Goal: Entertainment & Leisure: Consume media (video, audio)

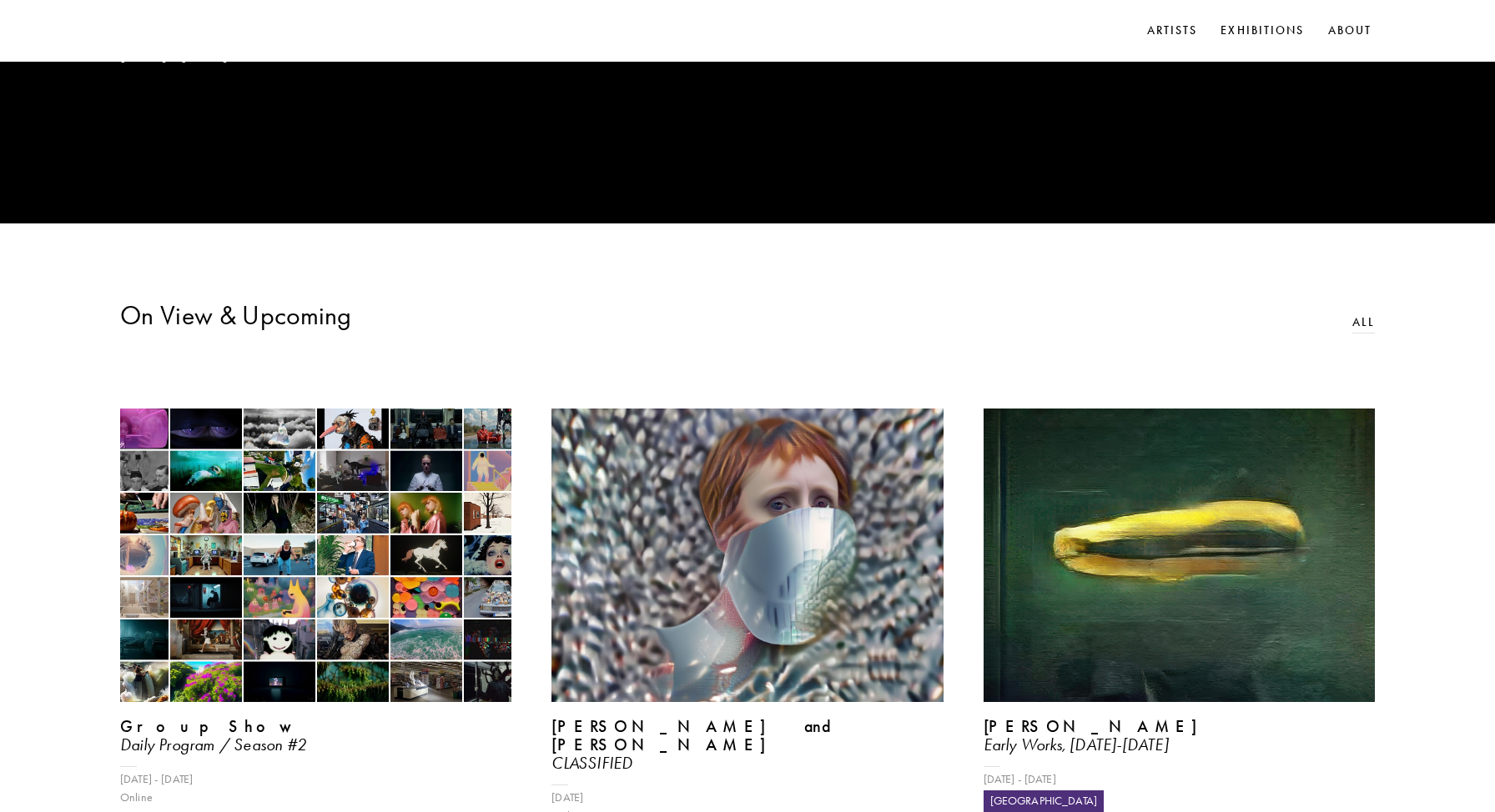
scroll to position [596, 0]
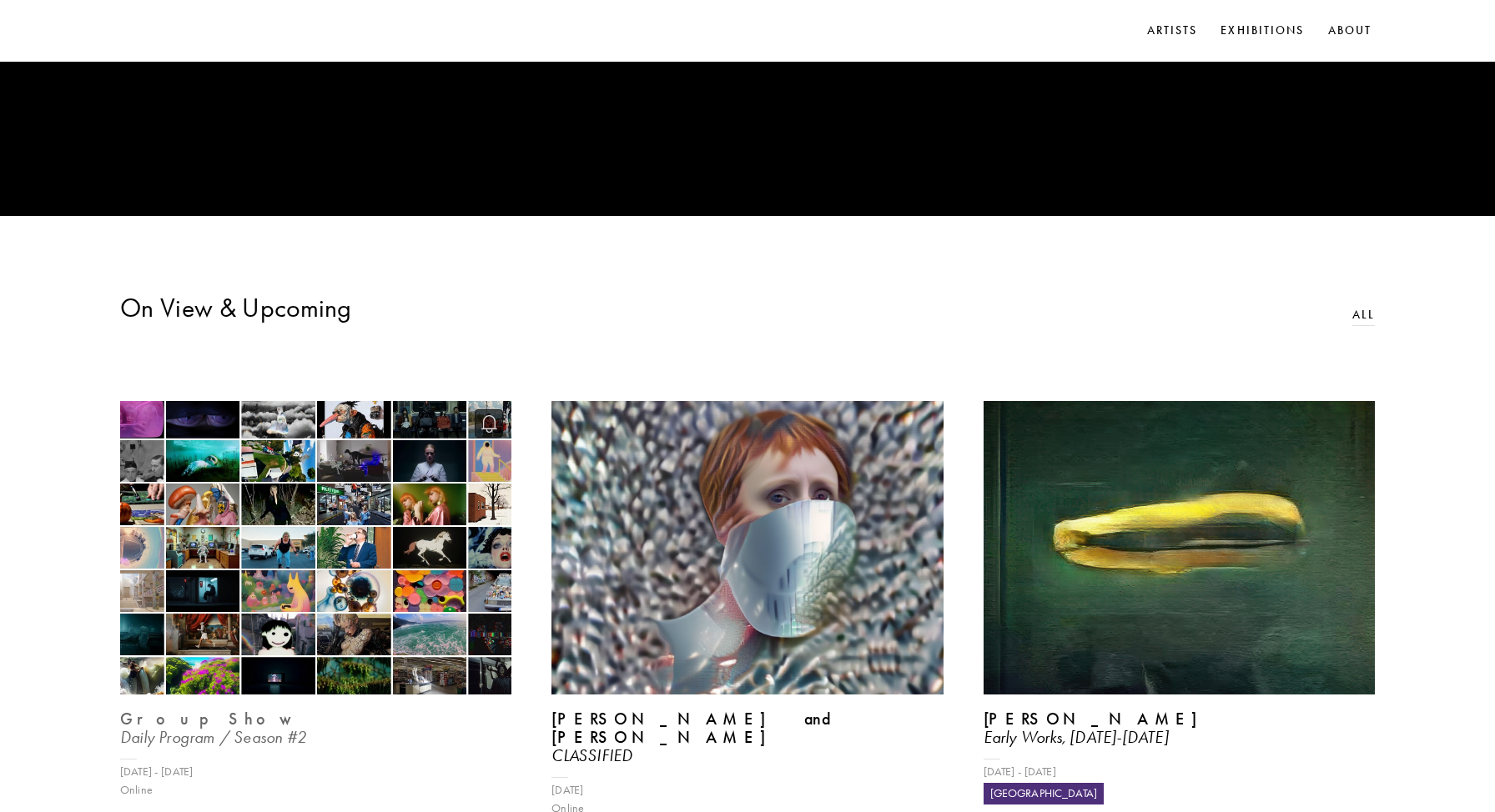
click at [448, 521] on img at bounding box center [315, 548] width 403 height 303
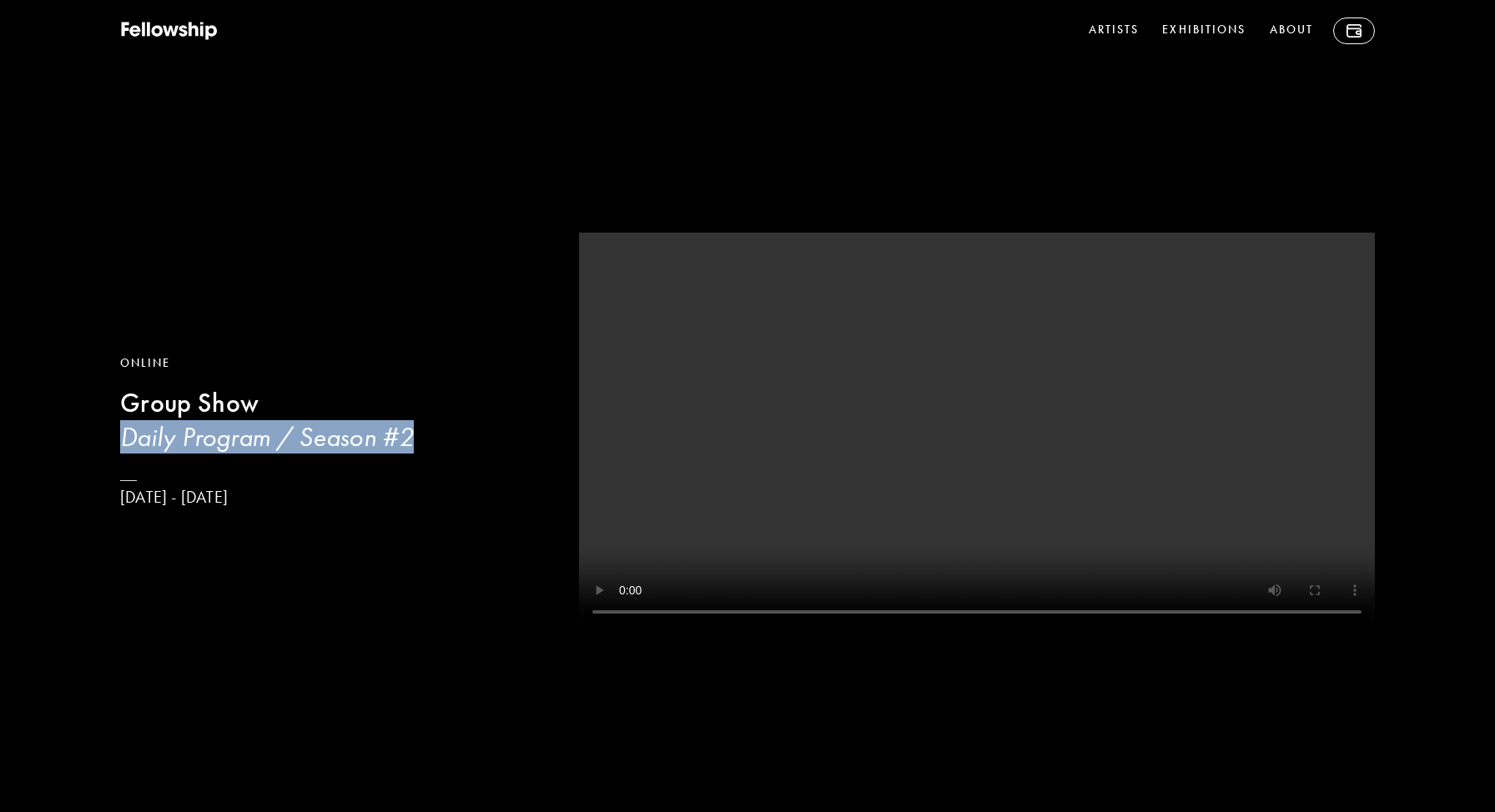
drag, startPoint x: 119, startPoint y: 438, endPoint x: 434, endPoint y: 444, distance: 315.1
click at [434, 444] on h3 "Daily Program / Season #2" at bounding box center [328, 437] width 417 height 34
copy h3 "Daily Program / Season #2"
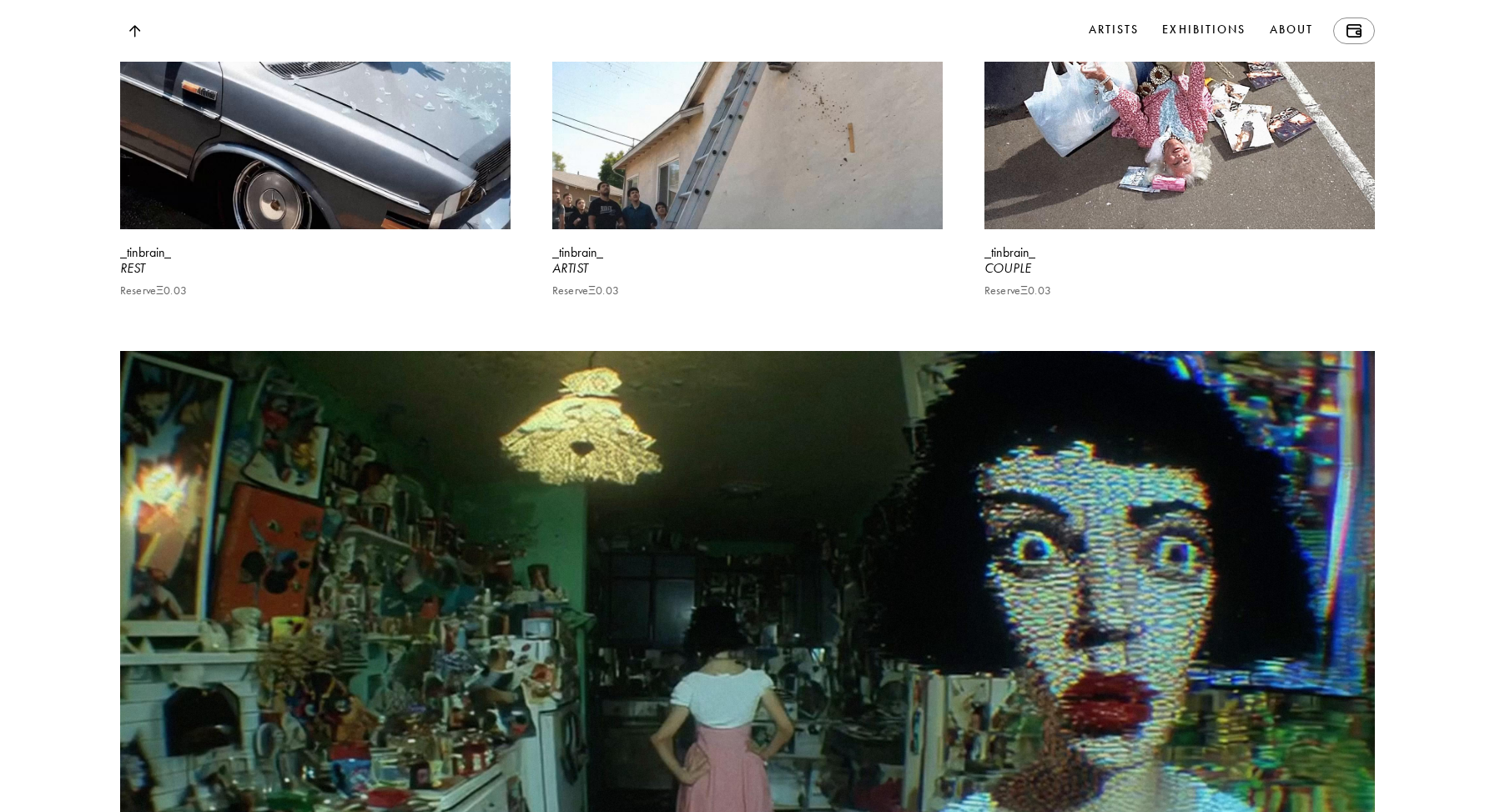
scroll to position [6914, 0]
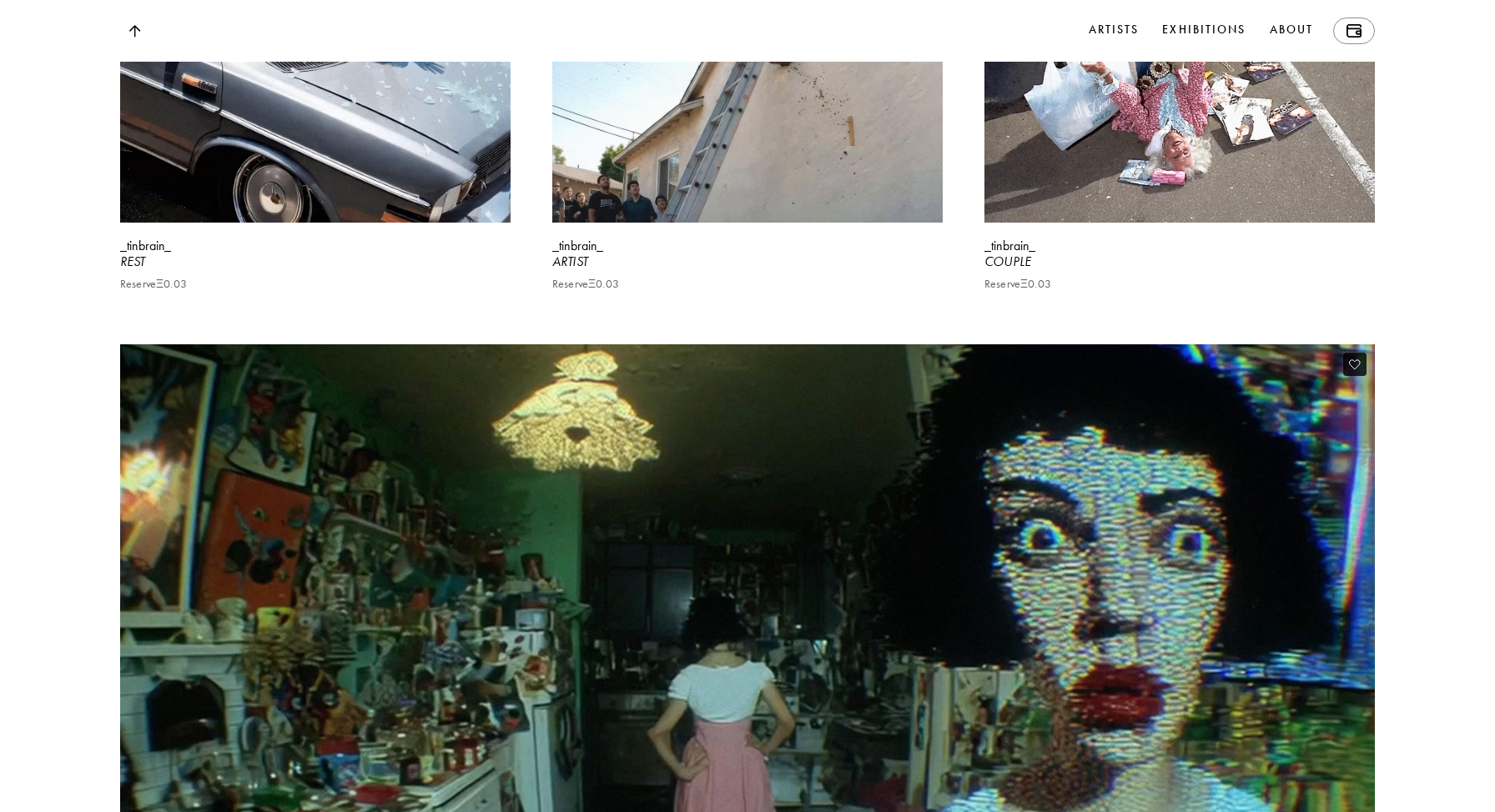
click at [722, 453] on video at bounding box center [747, 698] width 1292 height 726
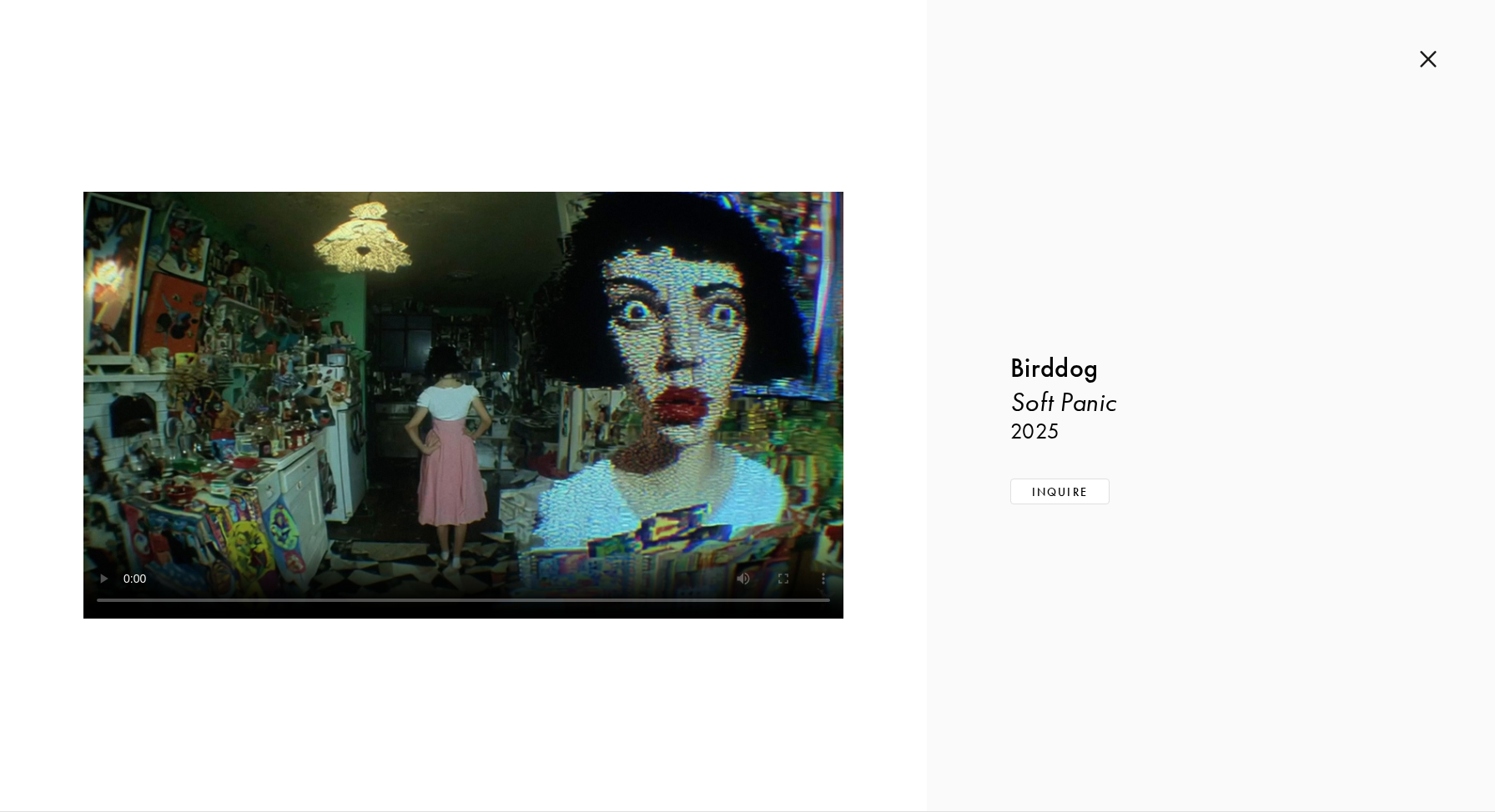
click at [1040, 357] on b "Birddog" at bounding box center [1054, 368] width 87 height 33
click at [1040, 371] on b "Birddog" at bounding box center [1054, 368] width 87 height 33
click at [1425, 73] on div "Inquire about Soft Panic by Birddog Submit Inquiry Back Birddog Soft Panic 2025…" at bounding box center [1211, 405] width 568 height 811
click at [1425, 64] on img at bounding box center [1428, 60] width 17 height 18
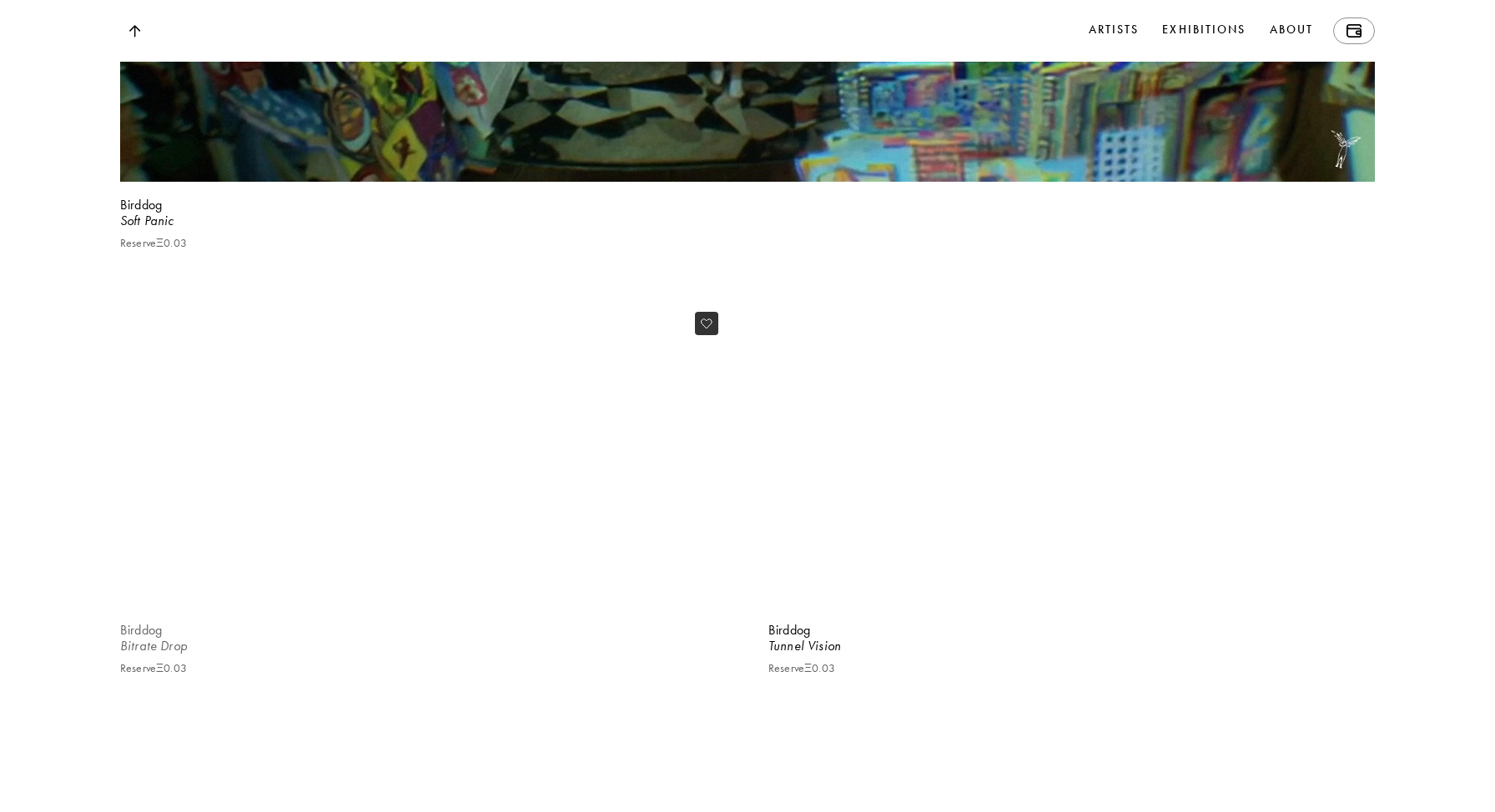
scroll to position [7966, 0]
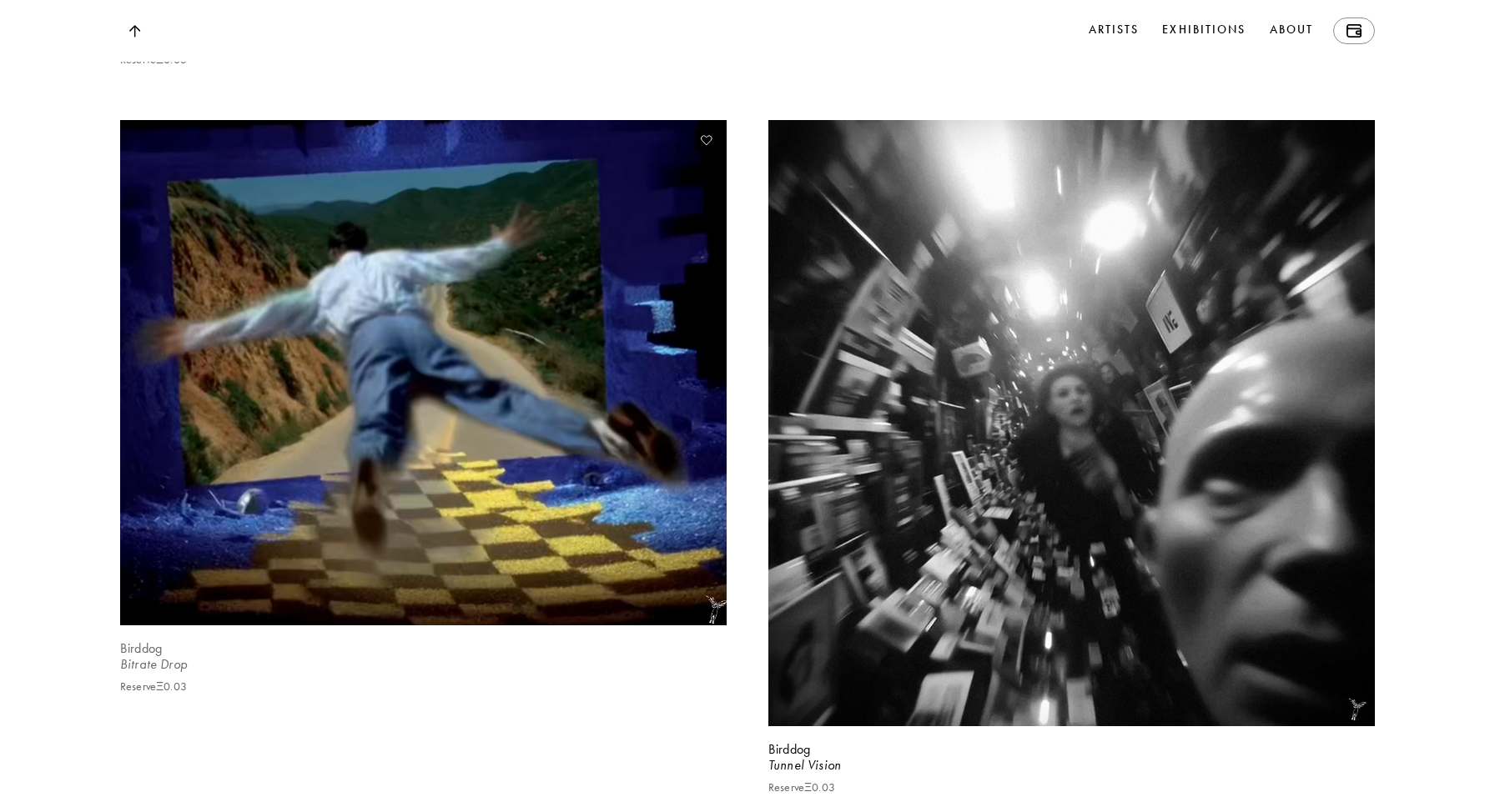
click at [398, 614] on video at bounding box center [423, 372] width 625 height 520
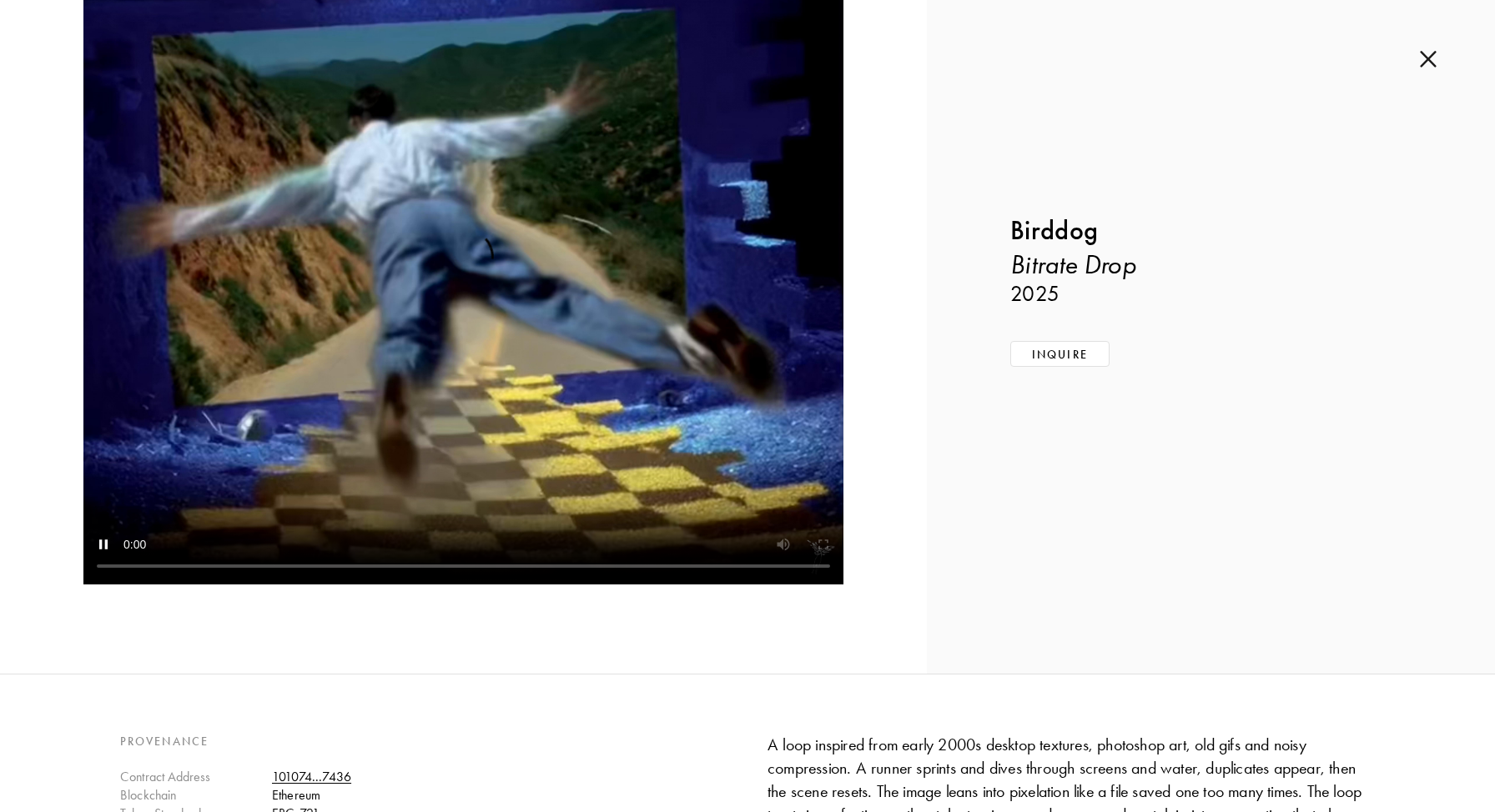
scroll to position [115, 0]
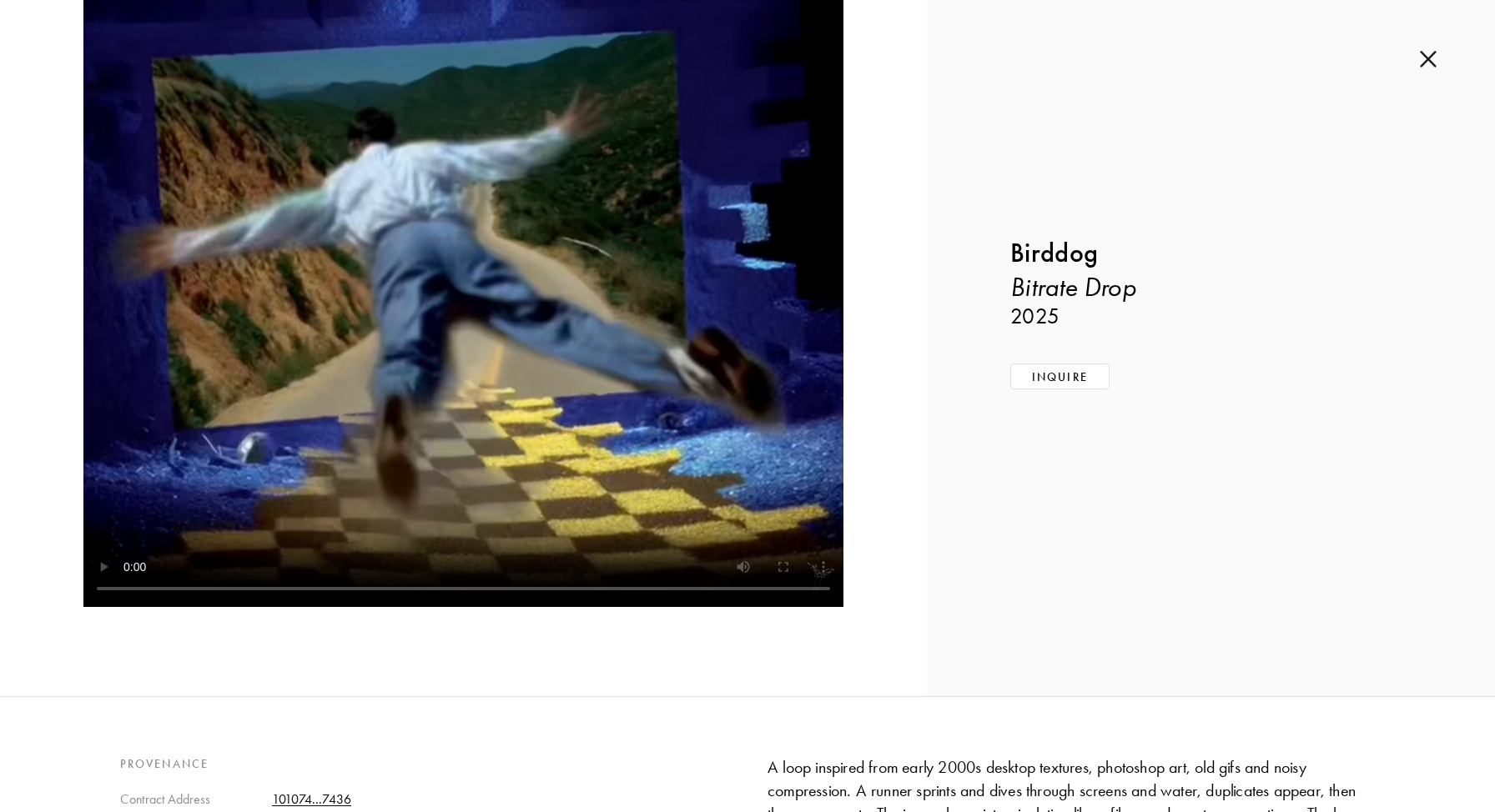
click at [633, 492] on video at bounding box center [463, 290] width 760 height 633
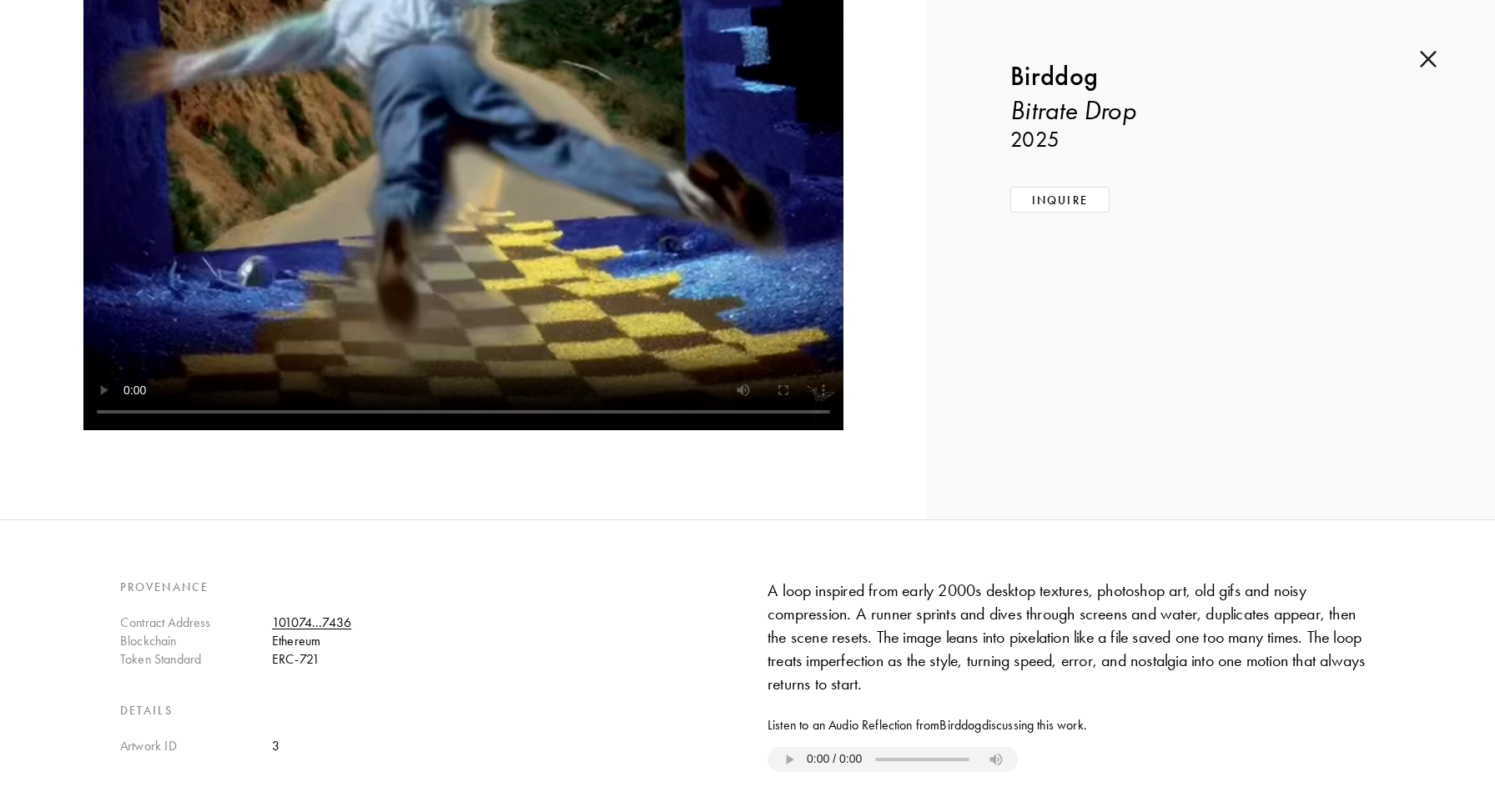
scroll to position [321, 0]
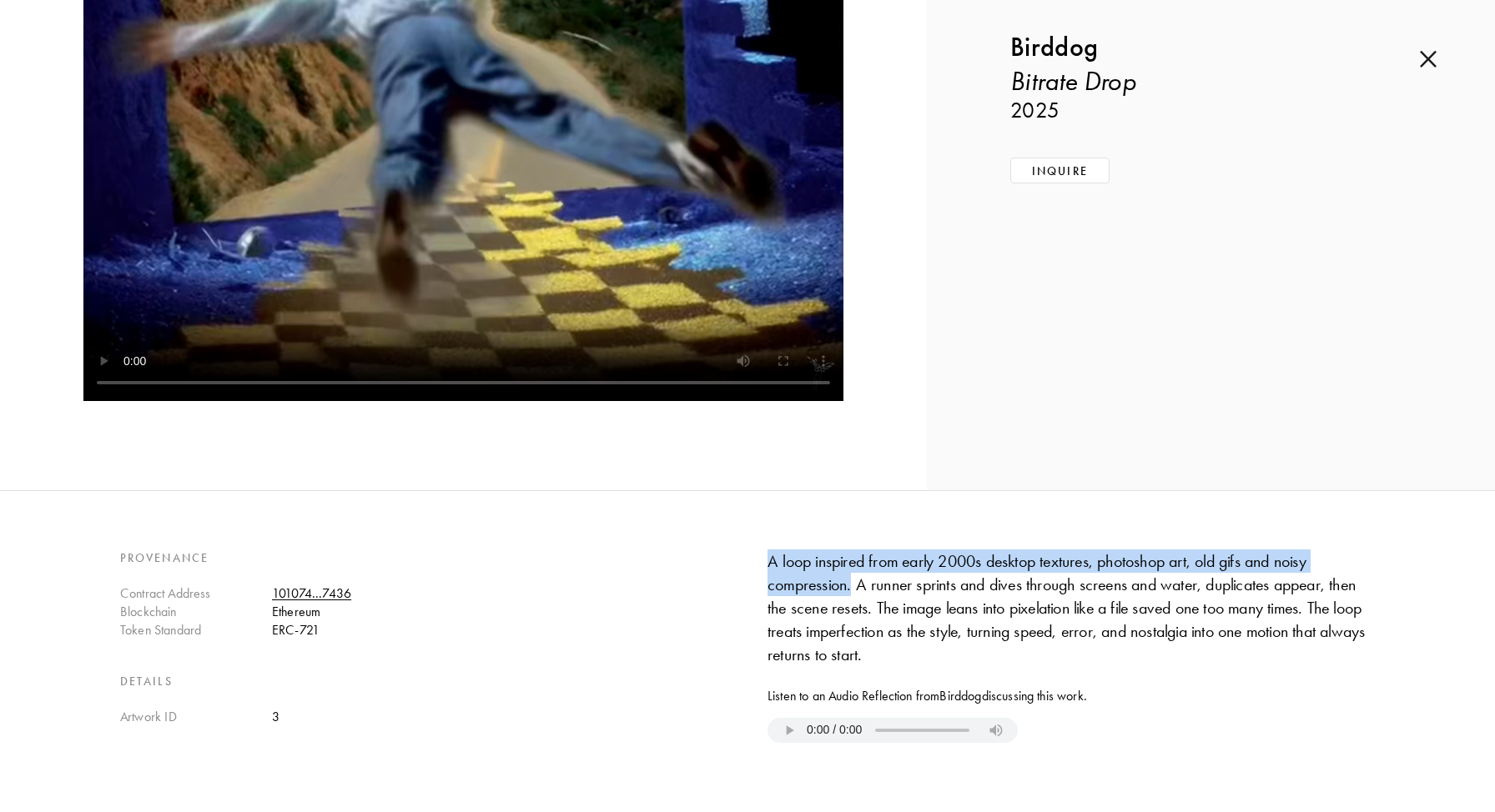
drag, startPoint x: 771, startPoint y: 563, endPoint x: 853, endPoint y: 580, distance: 83.7
click at [853, 580] on div "A loop inspired from early 2000s desktop textures, photoshop art, old gifs and …" at bounding box center [1071, 607] width 607 height 117
copy div "A loop inspired from early 2000s desktop textures, photoshop art, old gifs and …"
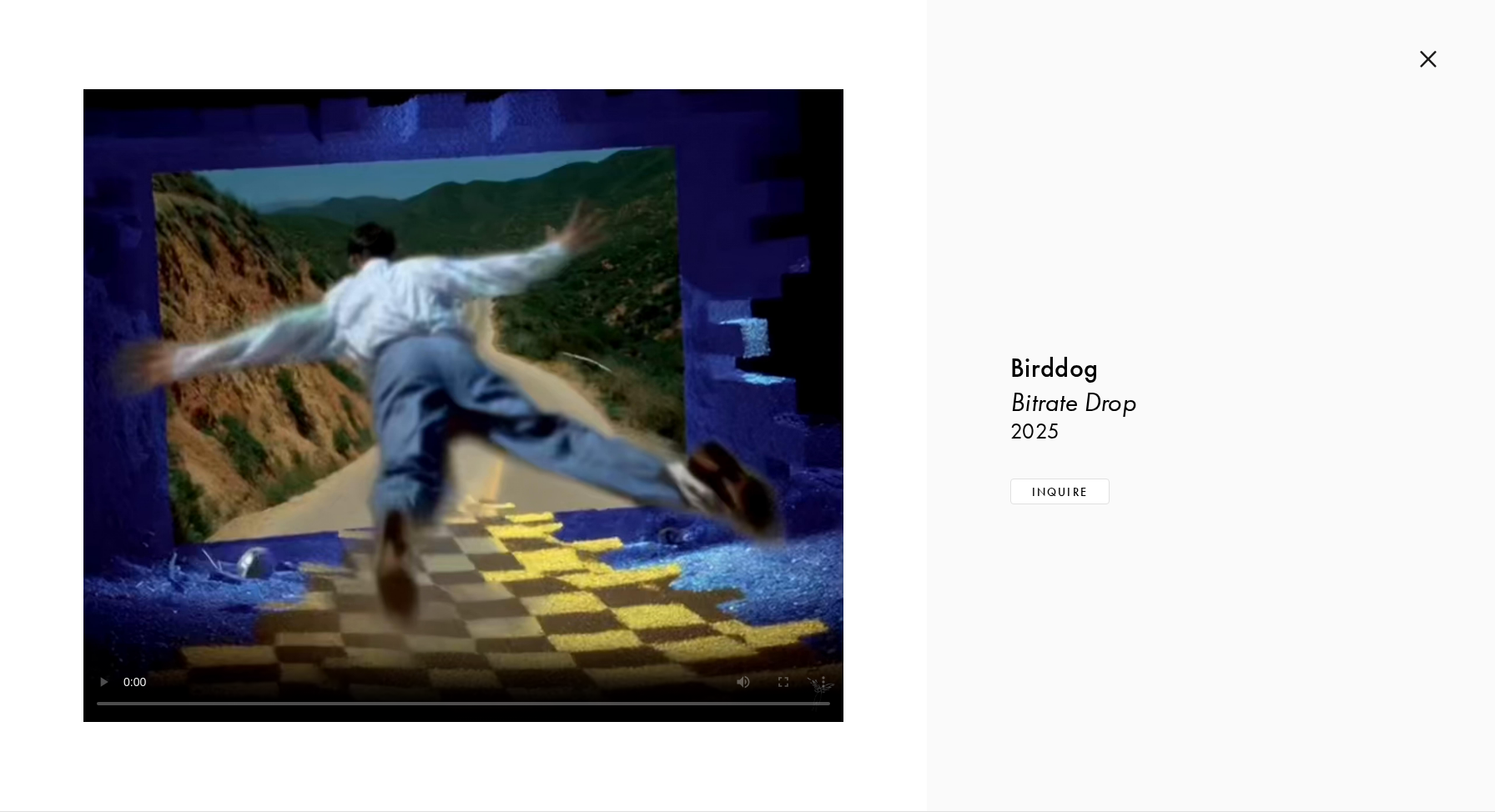
click at [1425, 61] on img at bounding box center [1428, 60] width 17 height 18
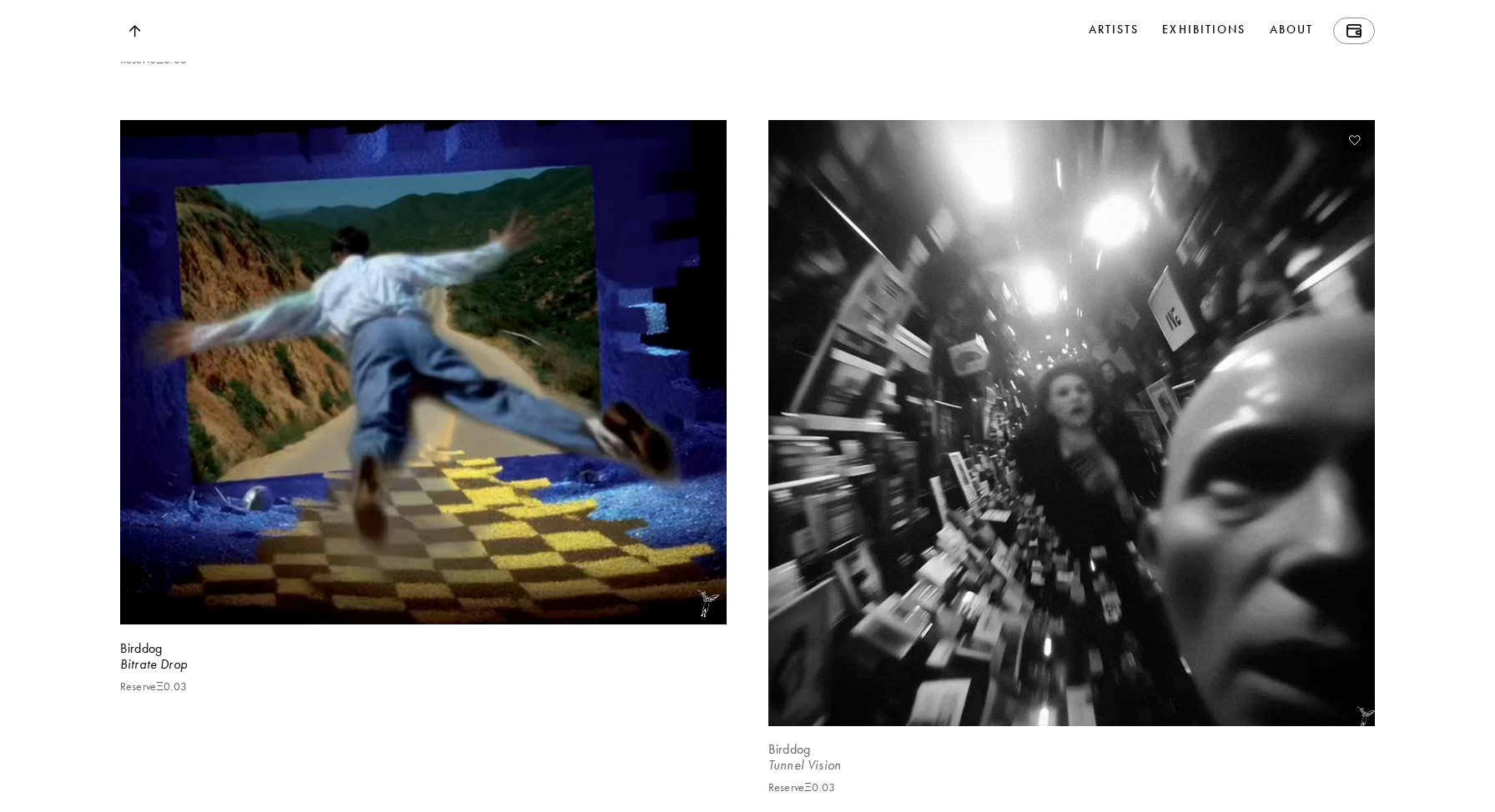
scroll to position [8065, 0]
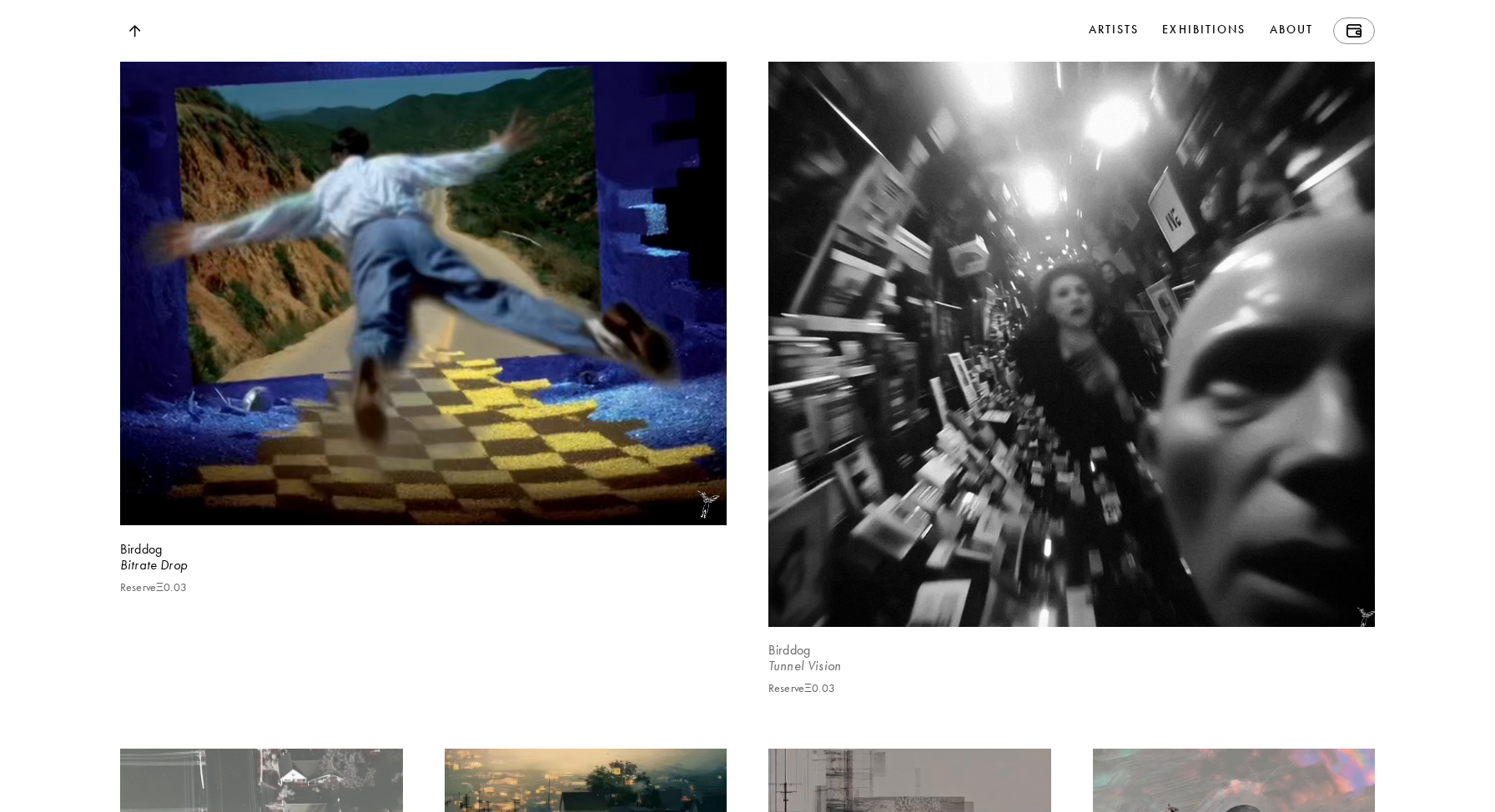
click at [994, 426] on video at bounding box center [1071, 324] width 625 height 625
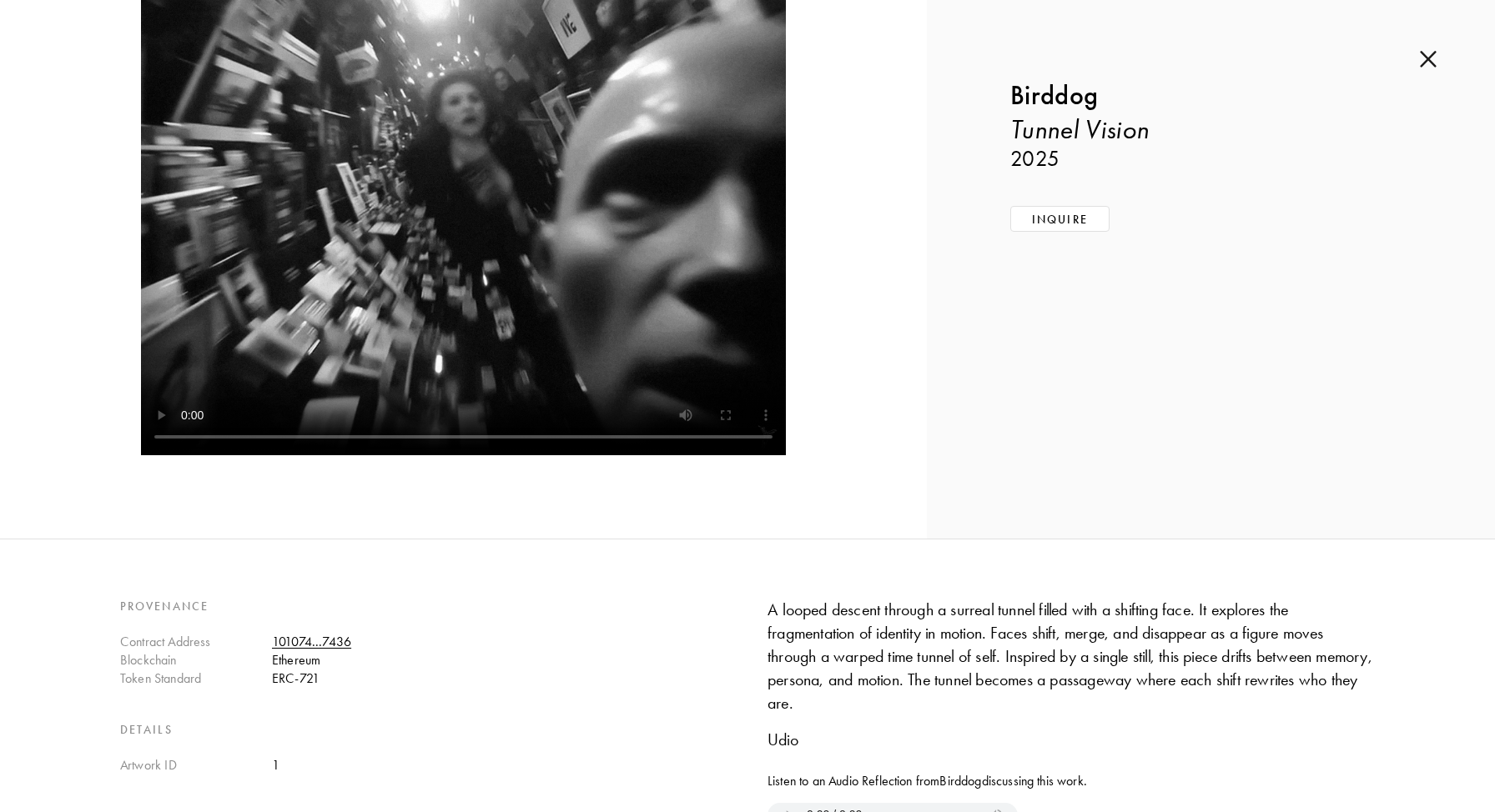
scroll to position [252, 0]
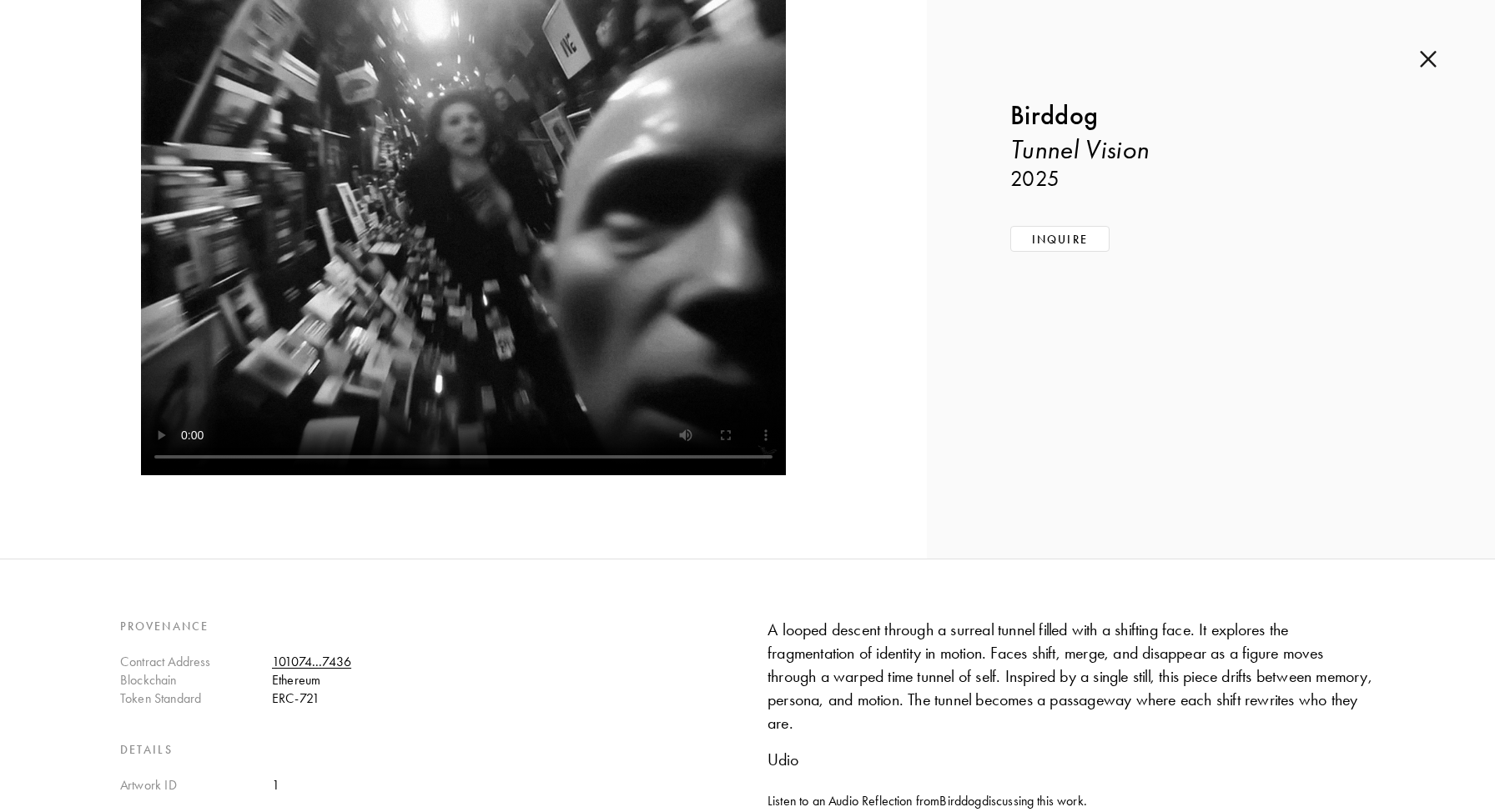
click at [452, 377] on video at bounding box center [463, 153] width 645 height 645
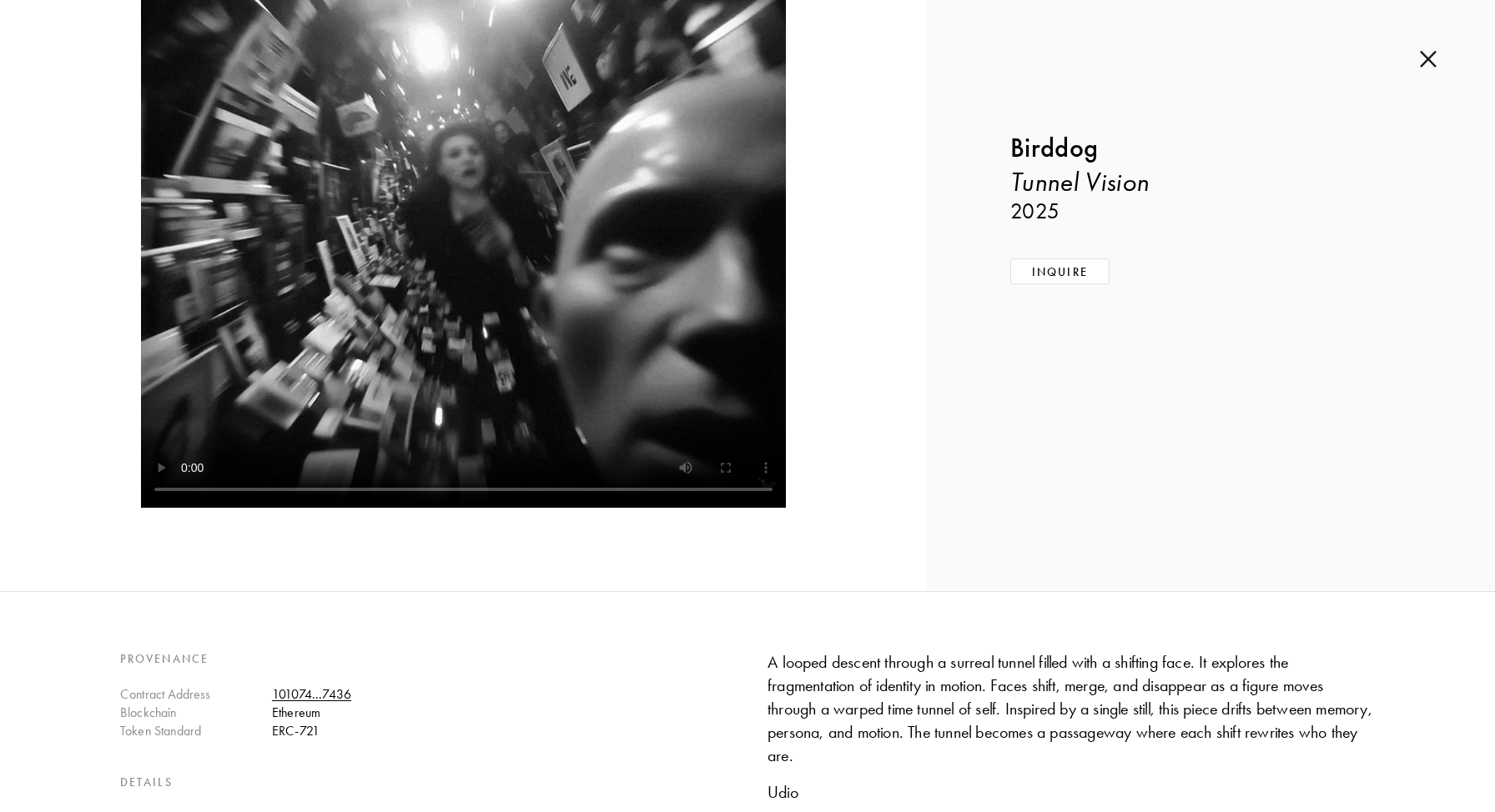
scroll to position [403, 0]
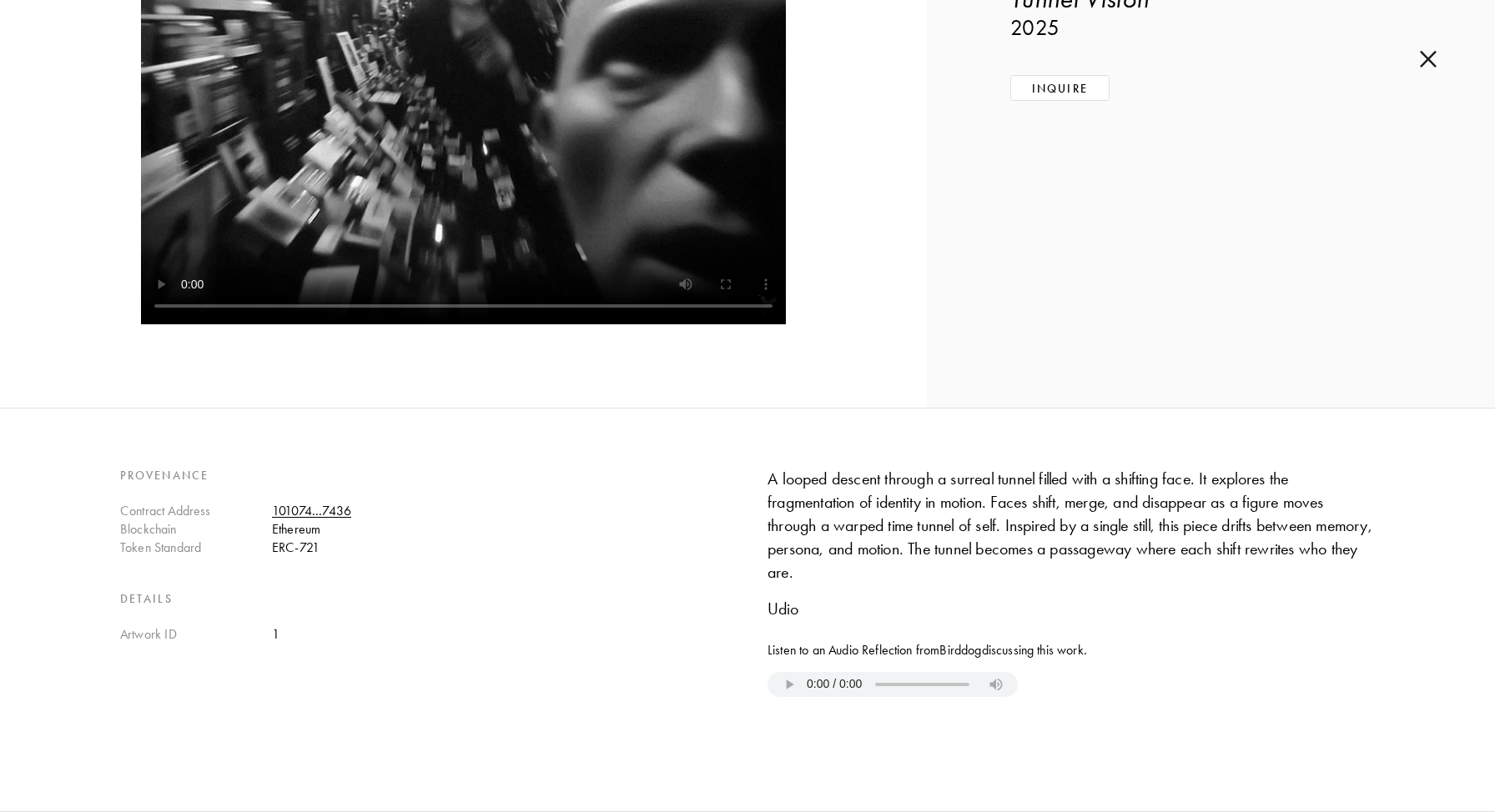
click at [797, 609] on div "Udio" at bounding box center [1071, 609] width 607 height 23
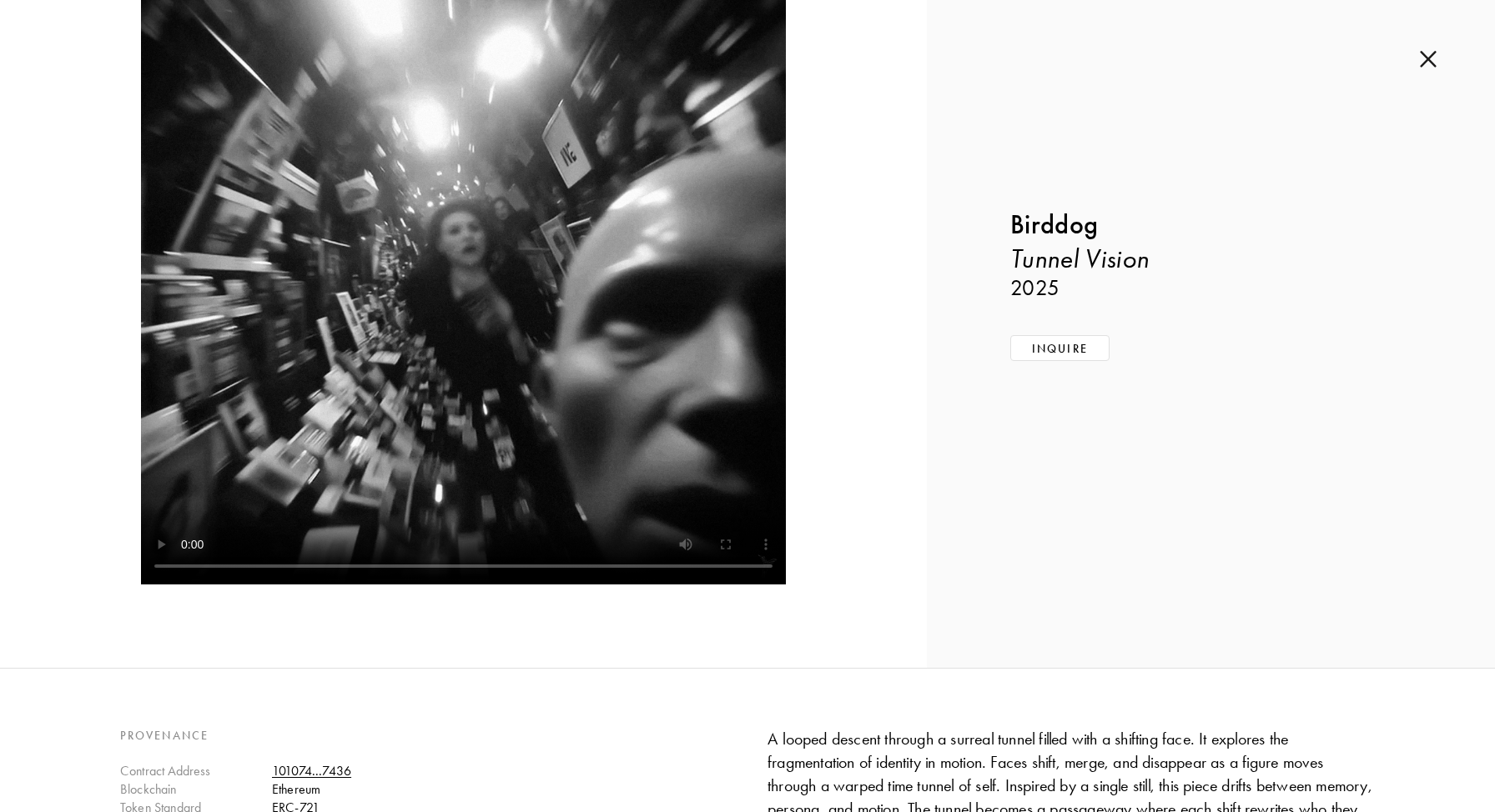
scroll to position [0, 0]
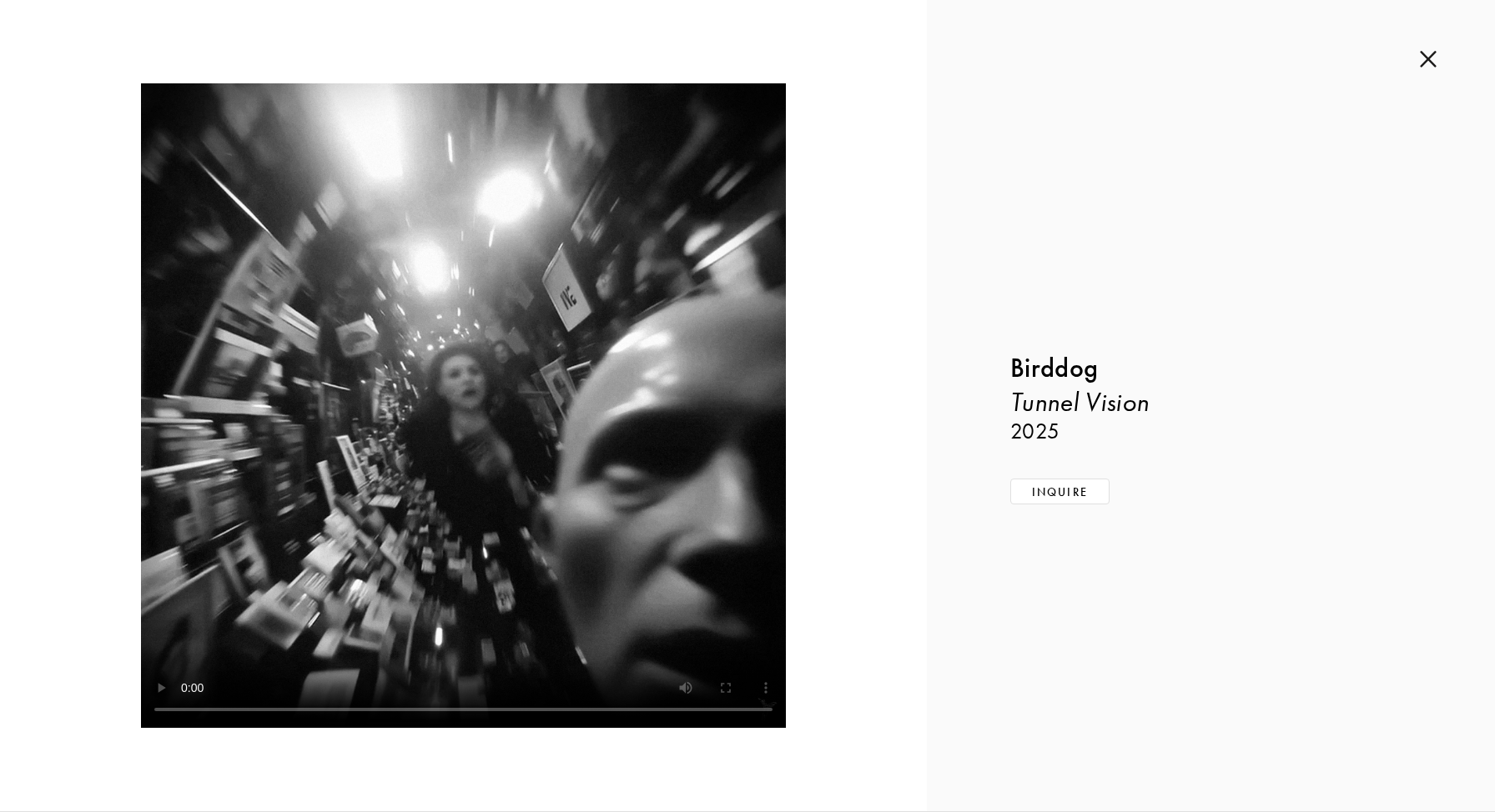
click at [1044, 413] on icon "Tunnel Vision" at bounding box center [1079, 402] width 138 height 32
copy icon "Tunnel"
click at [1429, 55] on img at bounding box center [1428, 60] width 17 height 18
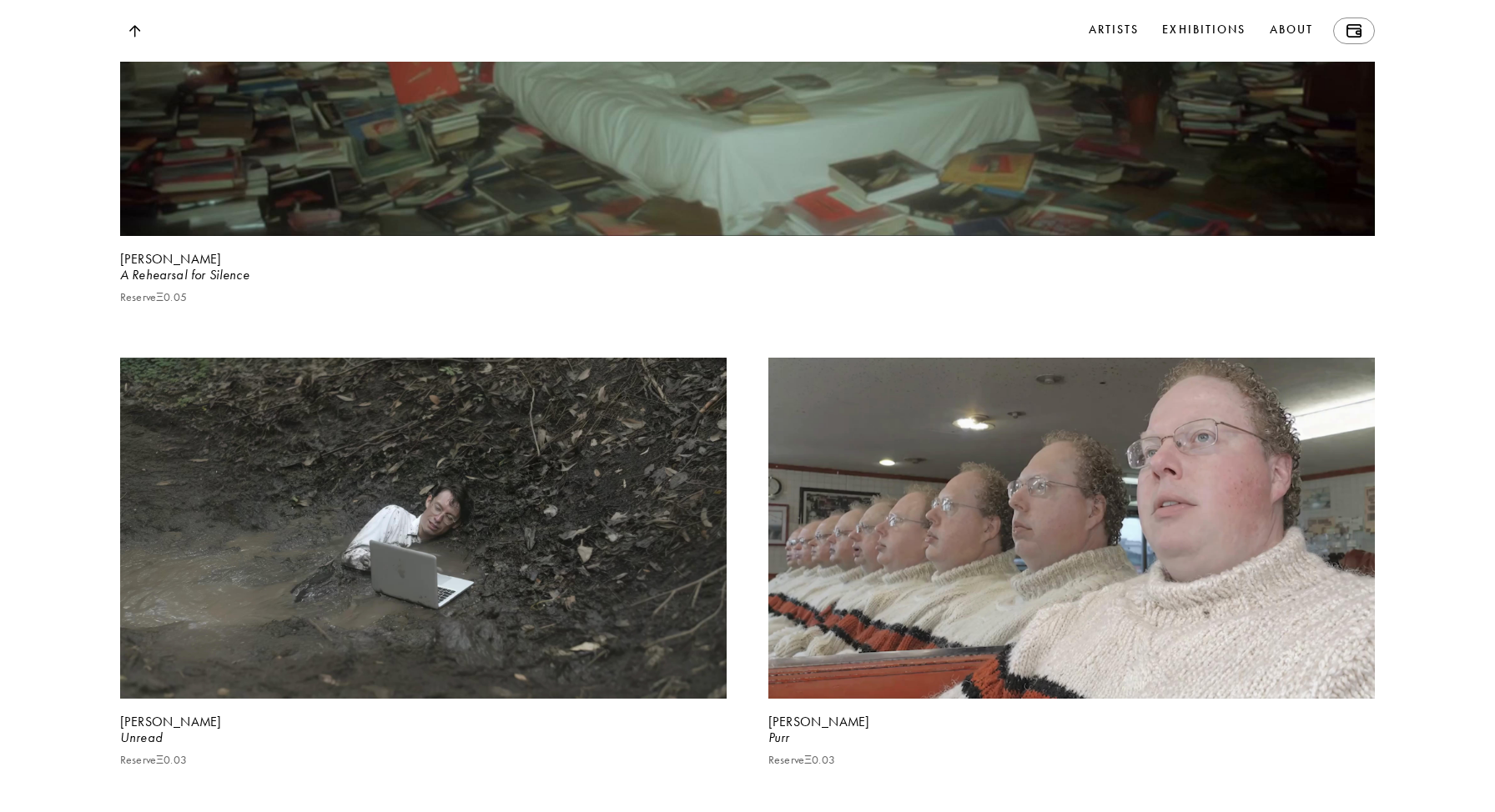
scroll to position [9960, 0]
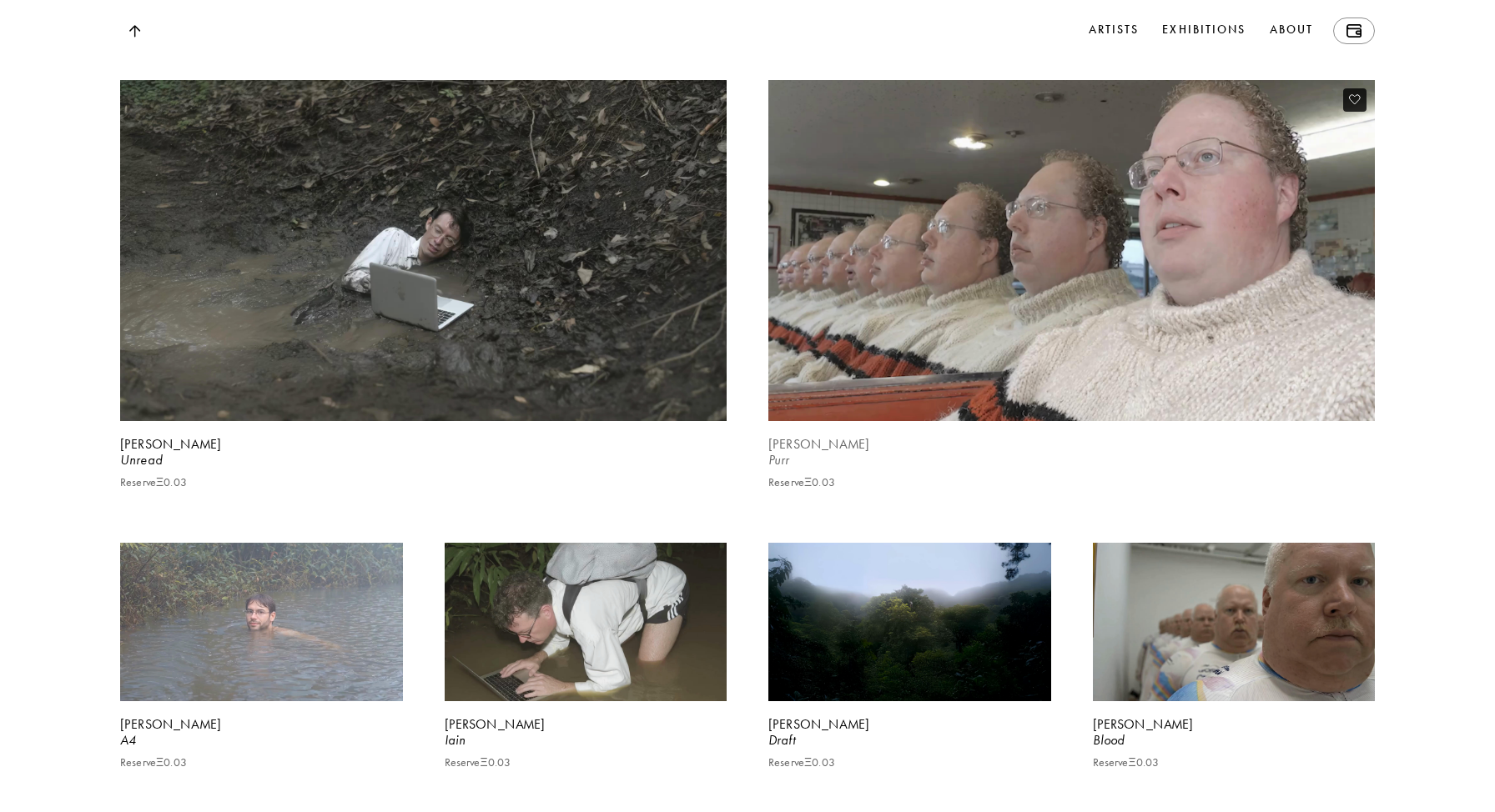
click at [815, 452] on b "[PERSON_NAME]" at bounding box center [819, 444] width 101 height 16
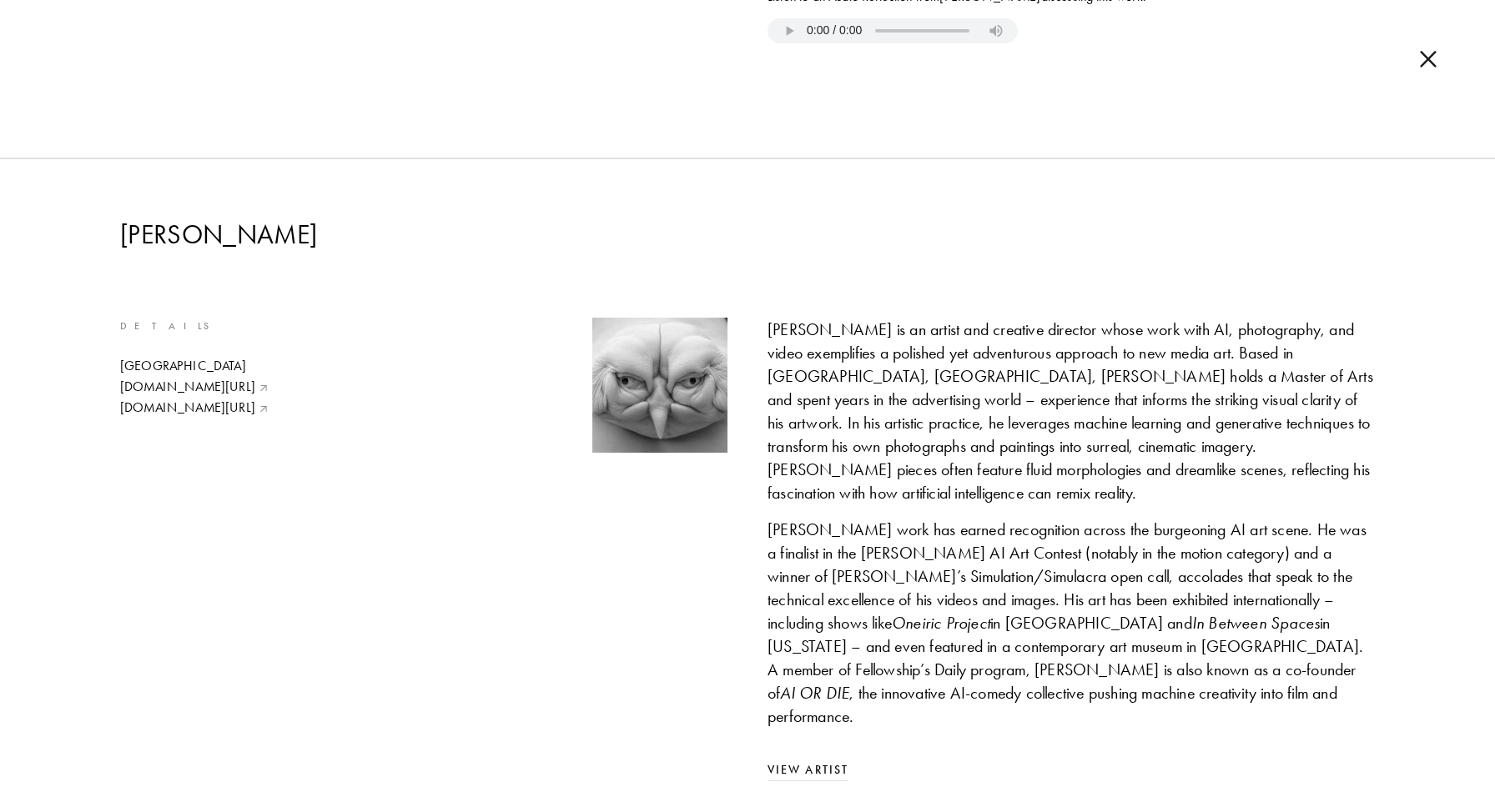
scroll to position [1255, 0]
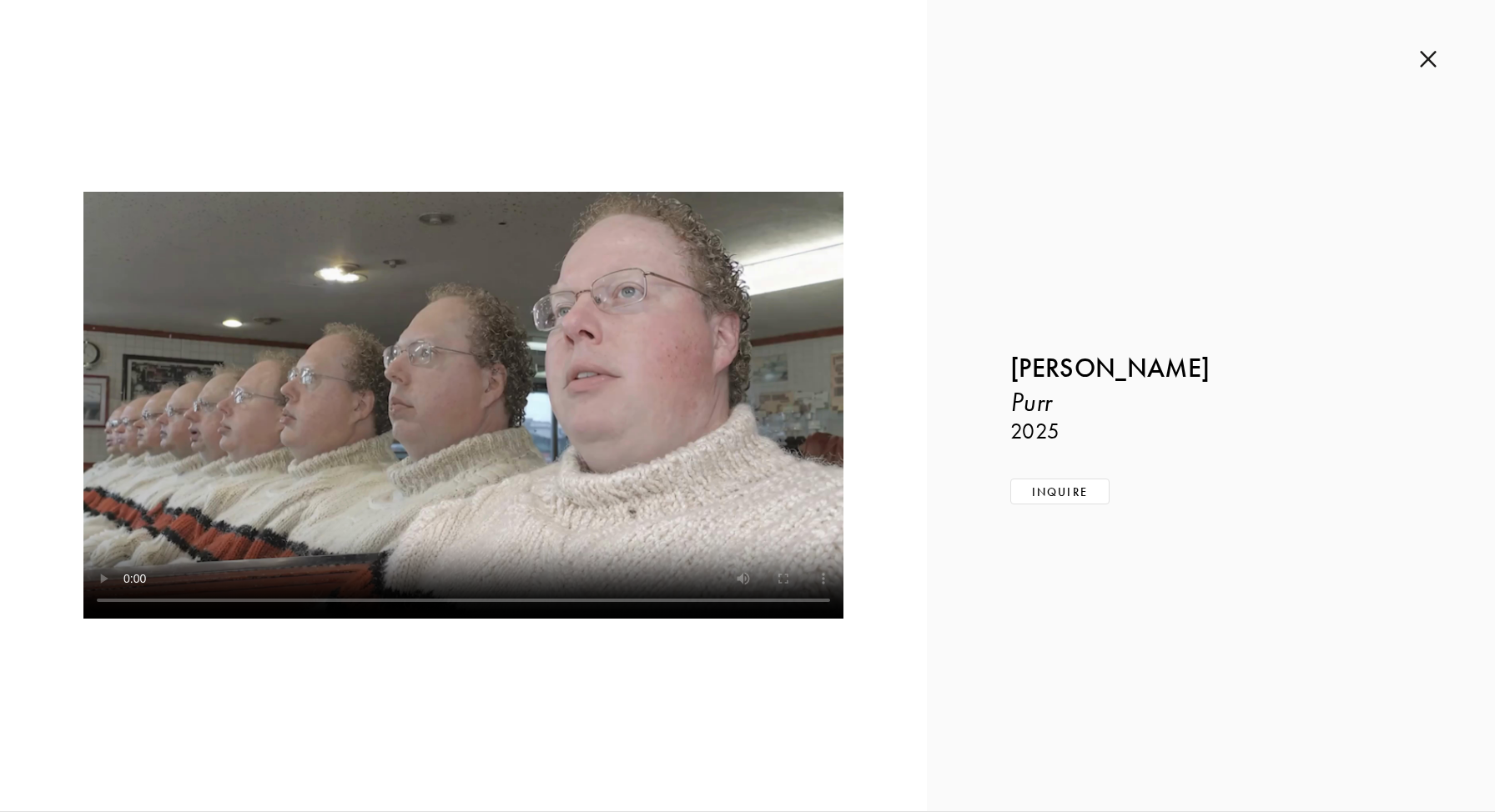
click at [423, 276] on video at bounding box center [463, 405] width 760 height 427
click at [434, 358] on video at bounding box center [463, 405] width 760 height 427
